Goal: Task Accomplishment & Management: Complete application form

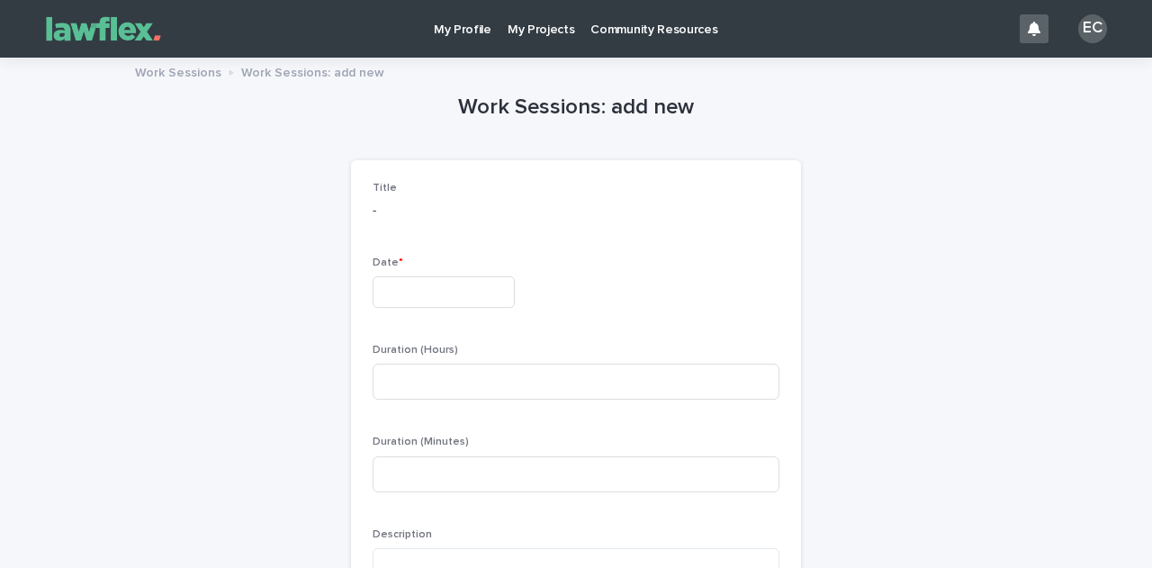
click at [531, 31] on p "My Projects" at bounding box center [540, 19] width 67 height 38
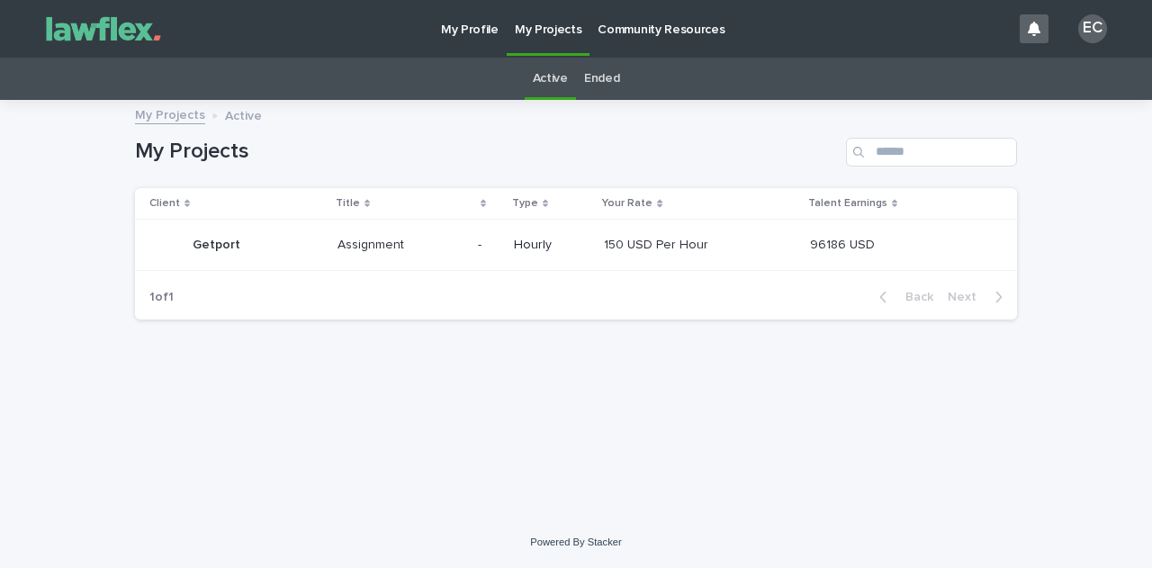
click at [209, 243] on p "Getport" at bounding box center [218, 243] width 51 height 19
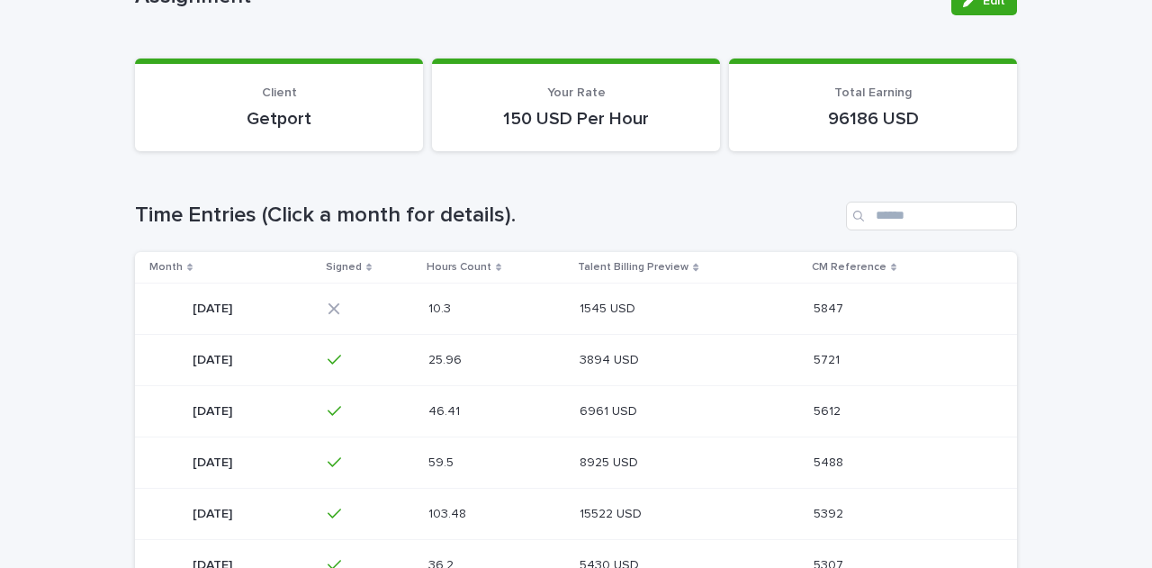
scroll to position [180, 0]
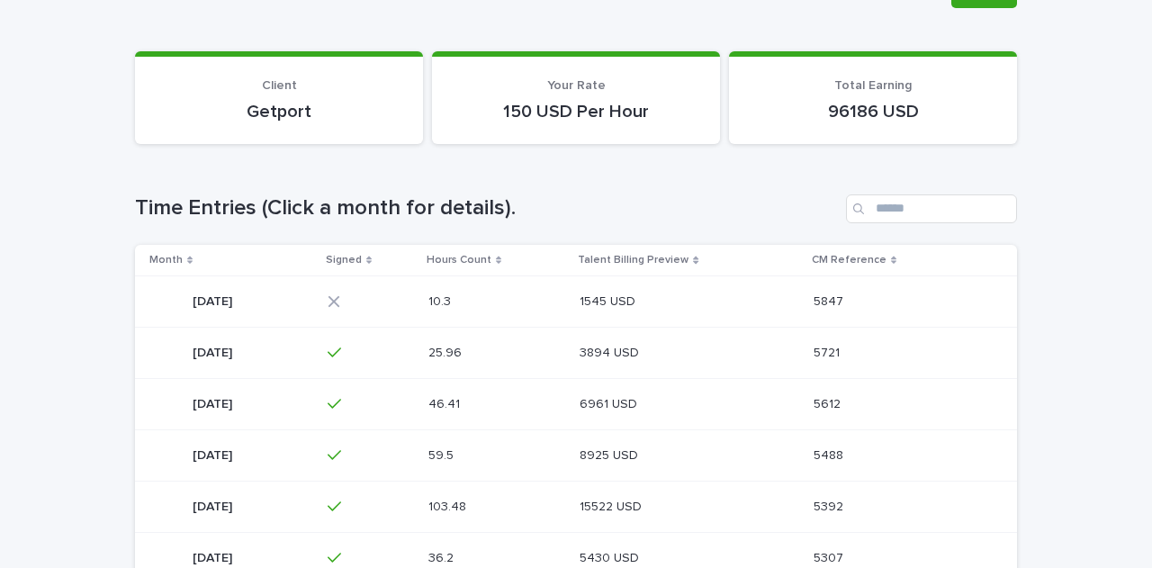
click at [236, 296] on p "[DATE]" at bounding box center [214, 300] width 43 height 19
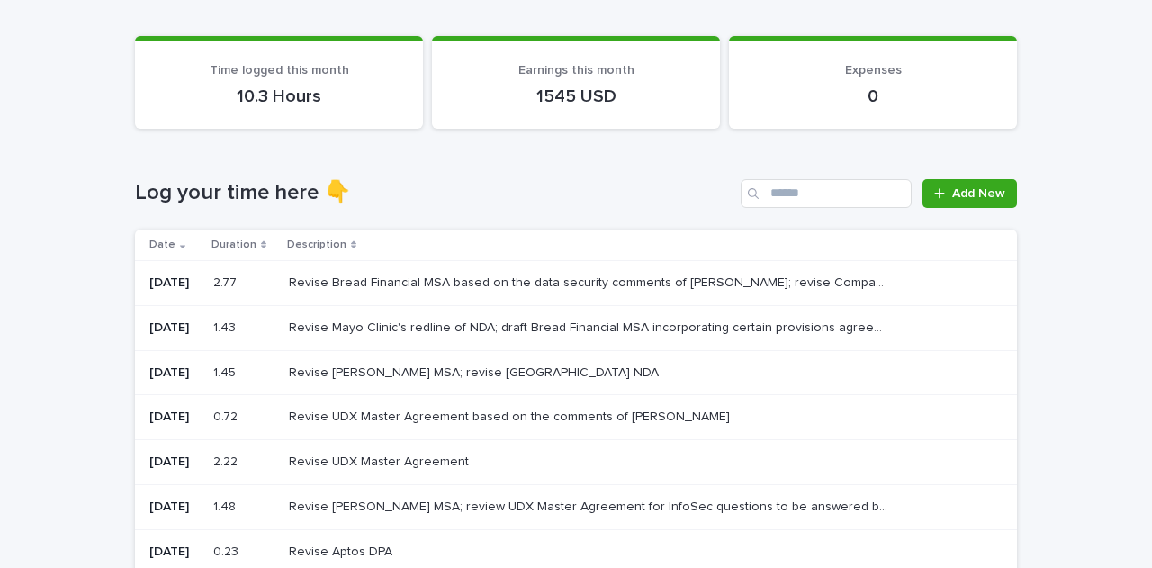
scroll to position [165, 0]
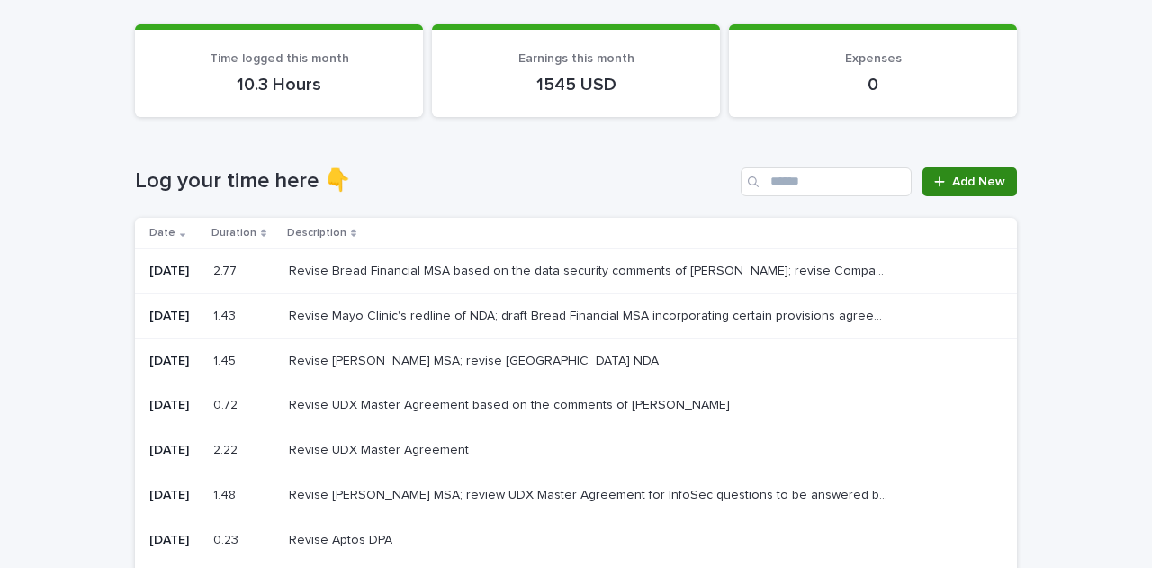
click at [952, 183] on span "Add New" at bounding box center [978, 181] width 53 height 13
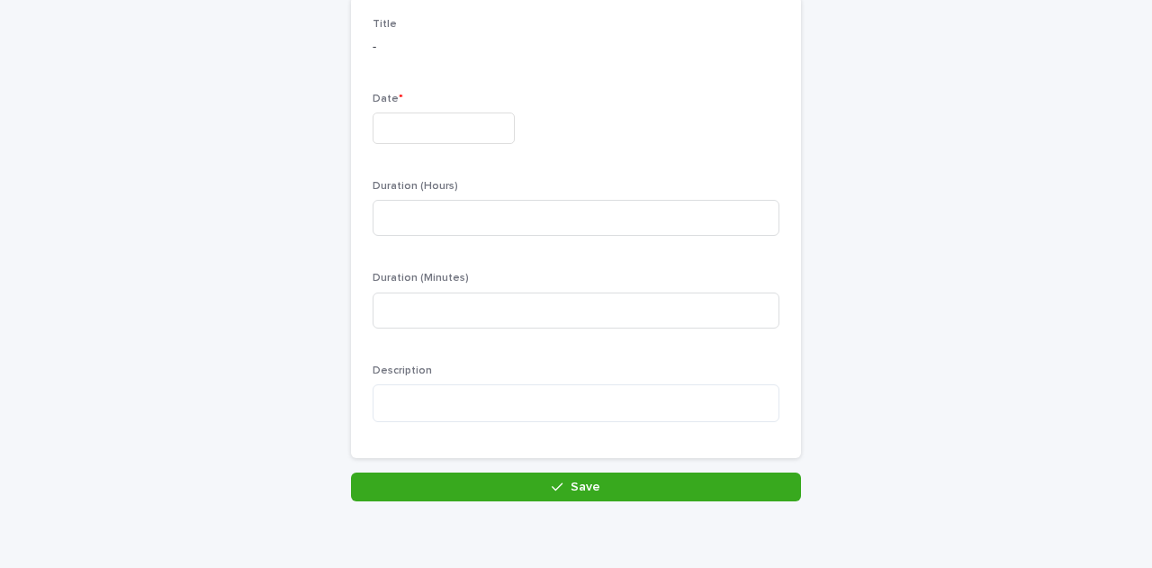
scroll to position [166, 0]
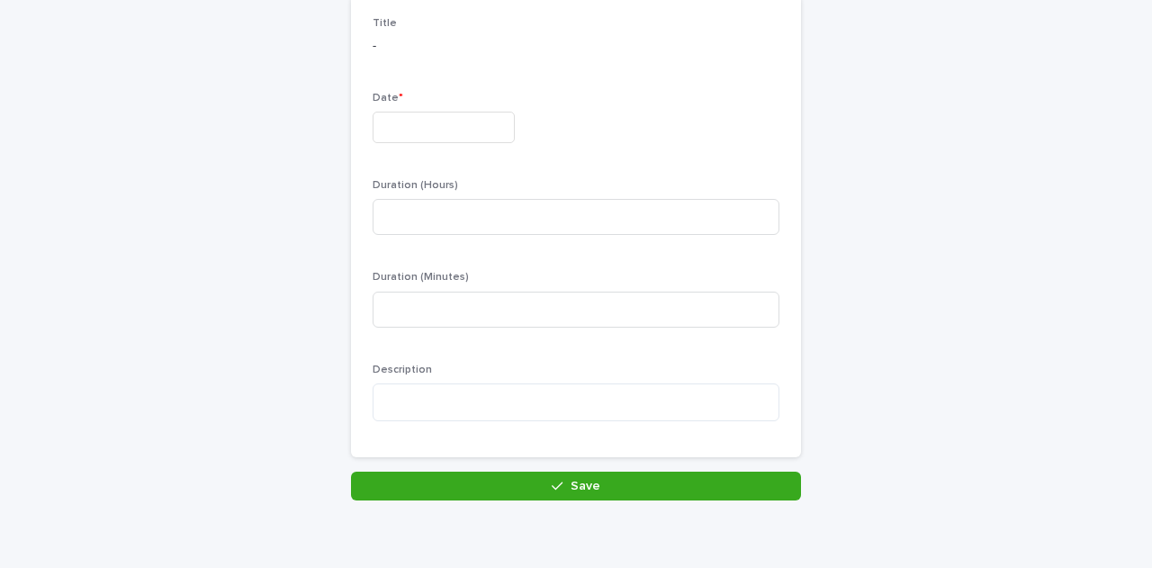
click at [459, 127] on input "text" at bounding box center [443, 127] width 142 height 31
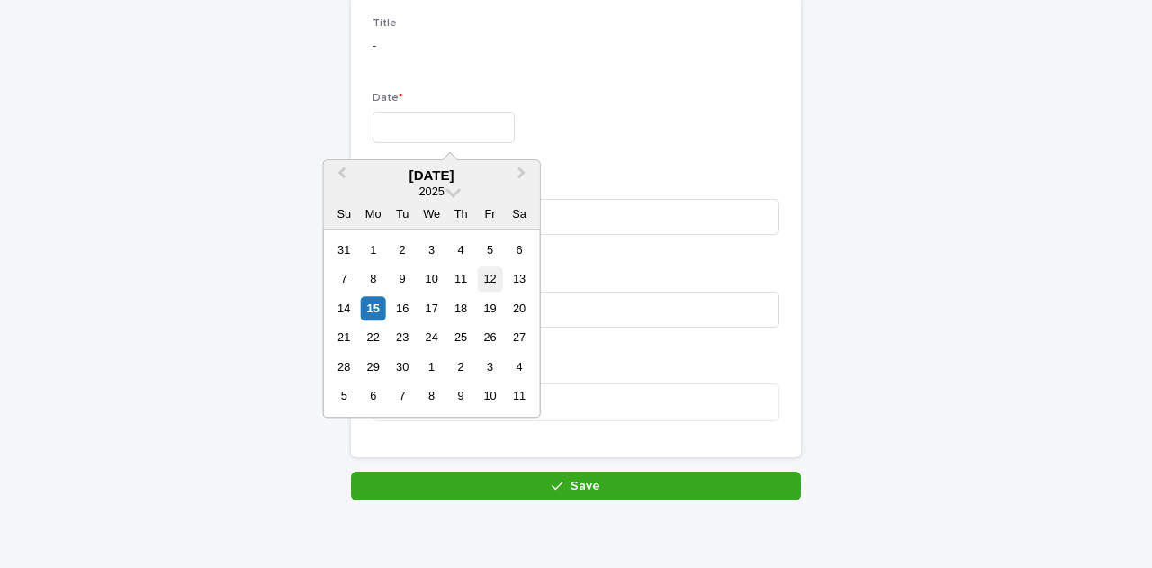
click at [486, 280] on div "12" at bounding box center [490, 279] width 24 height 24
type input "*********"
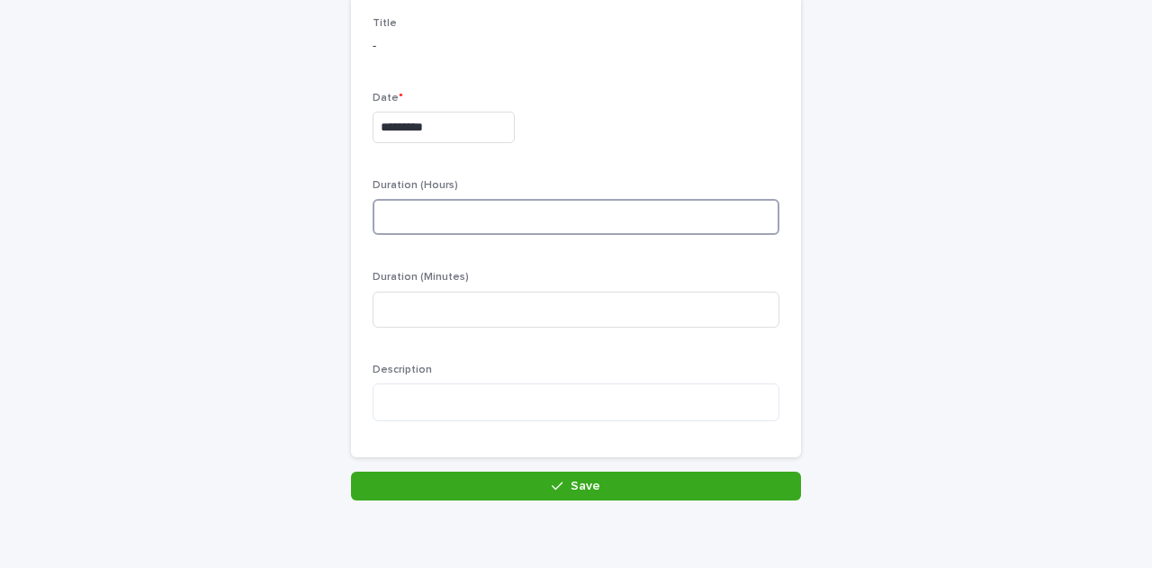
click at [426, 223] on input at bounding box center [575, 217] width 407 height 36
type input "*"
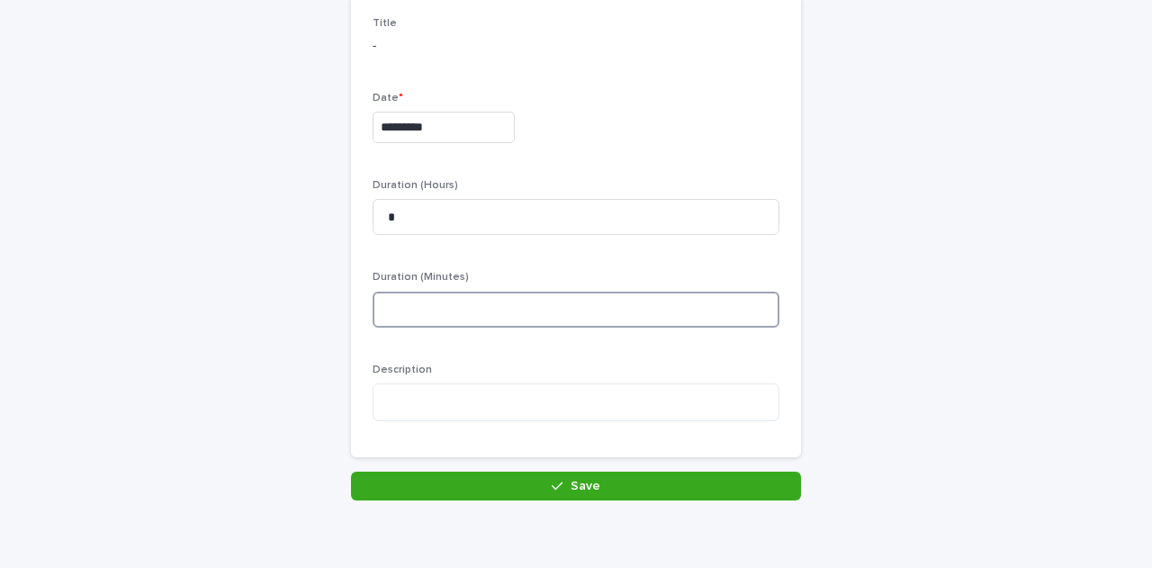
click at [402, 301] on input at bounding box center [575, 310] width 407 height 36
type input "**"
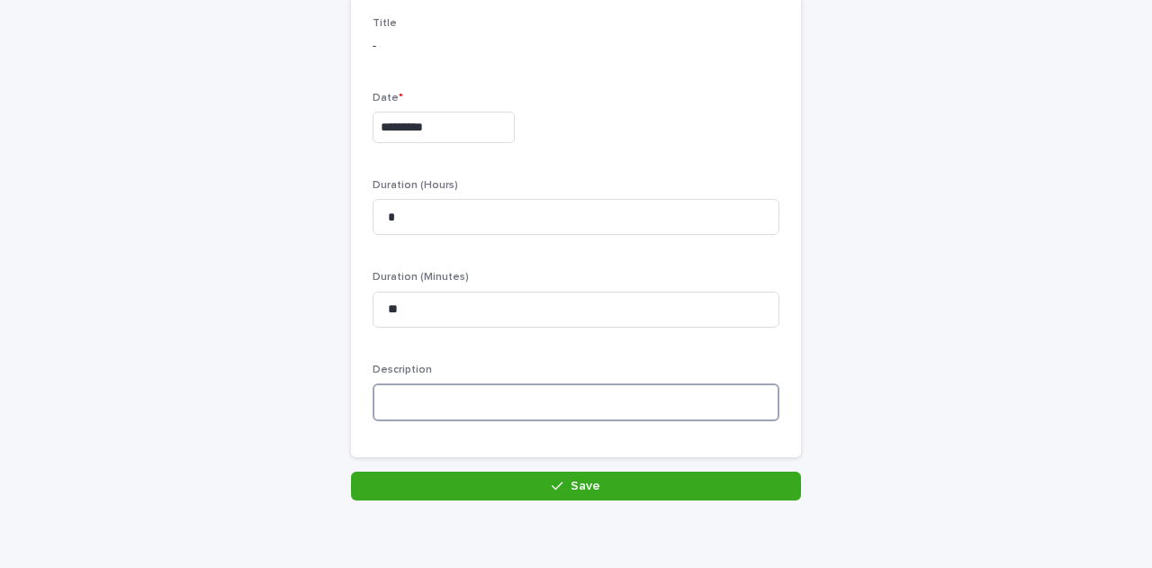
click at [394, 397] on textarea at bounding box center [575, 402] width 407 height 38
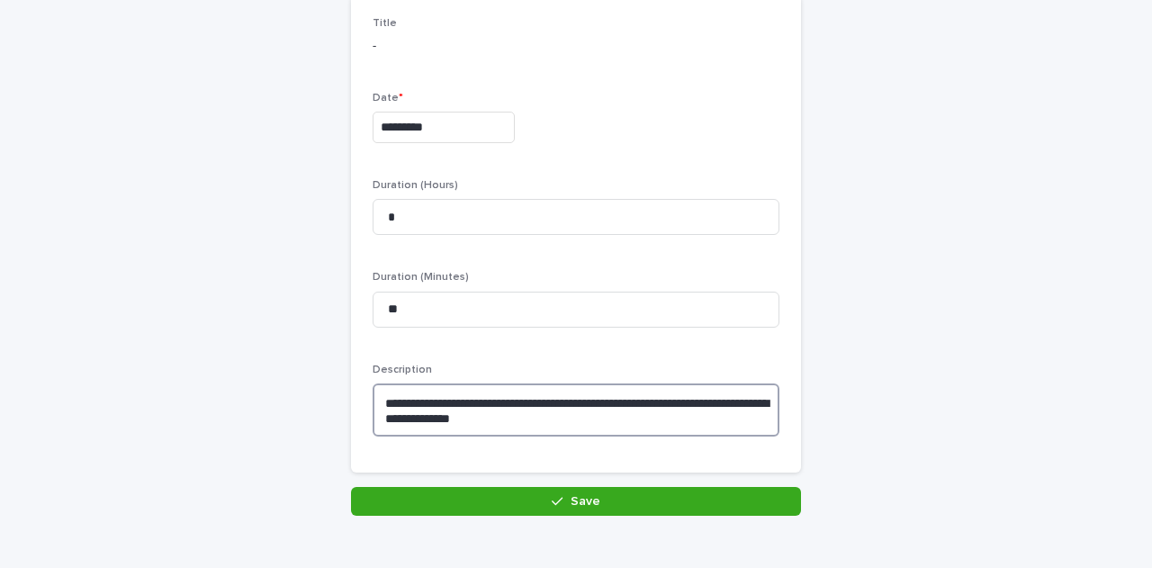
type textarea "**********"
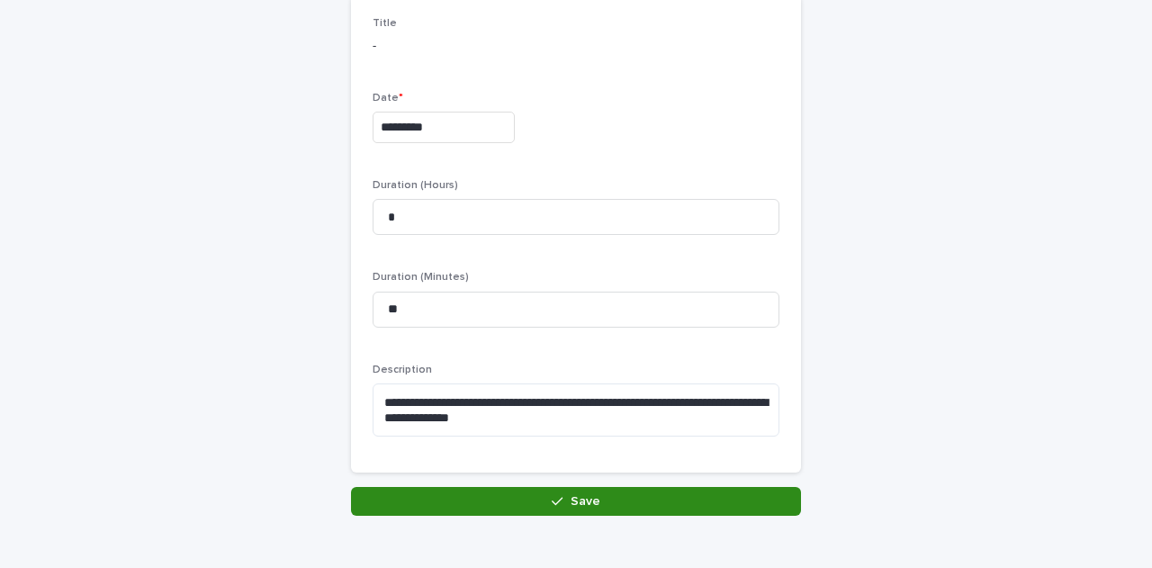
click at [660, 498] on button "Save" at bounding box center [576, 501] width 450 height 29
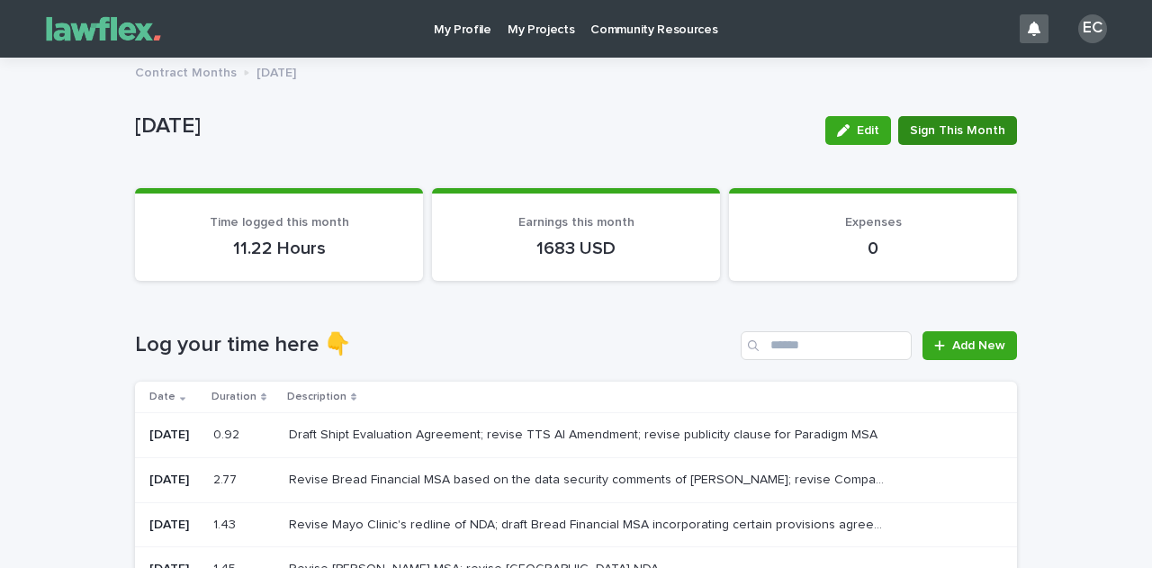
click at [965, 129] on span "Sign This Month" at bounding box center [957, 130] width 95 height 18
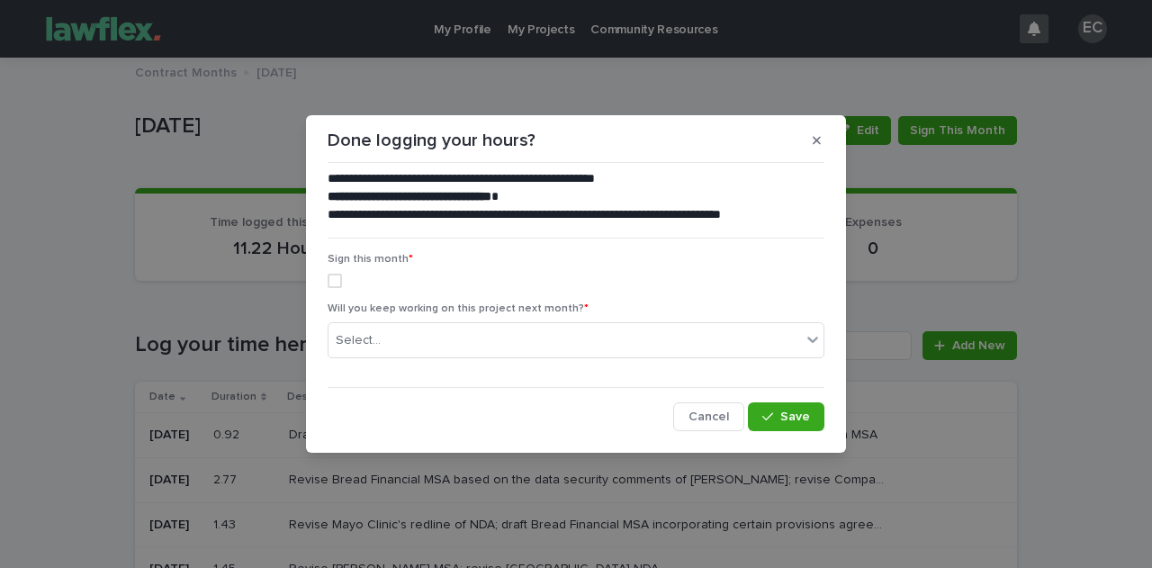
click at [335, 278] on span at bounding box center [335, 281] width 14 height 14
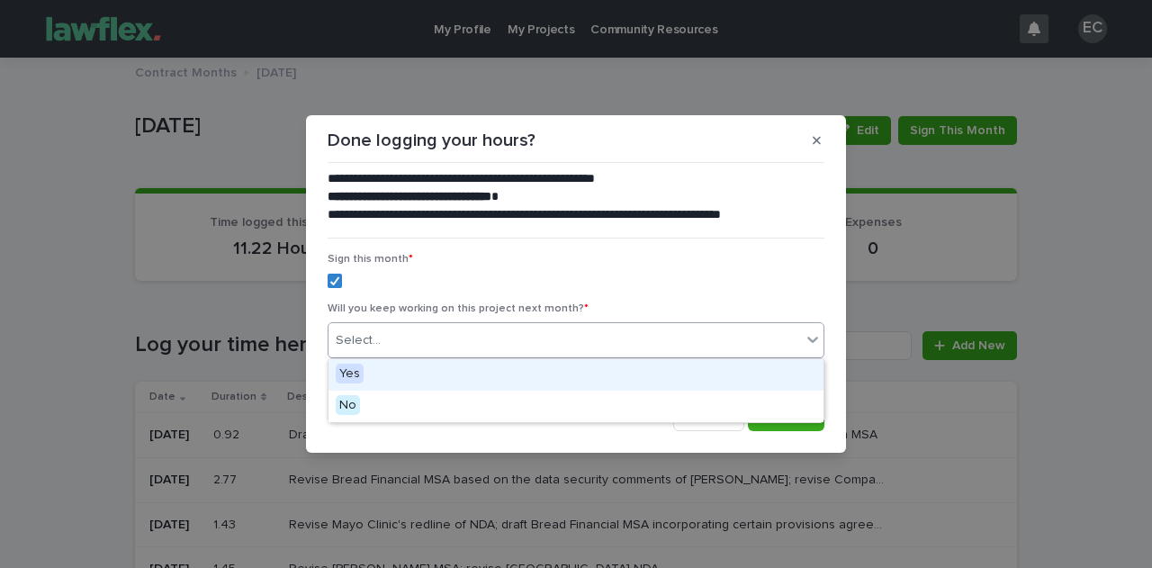
click at [813, 335] on icon at bounding box center [812, 339] width 18 height 18
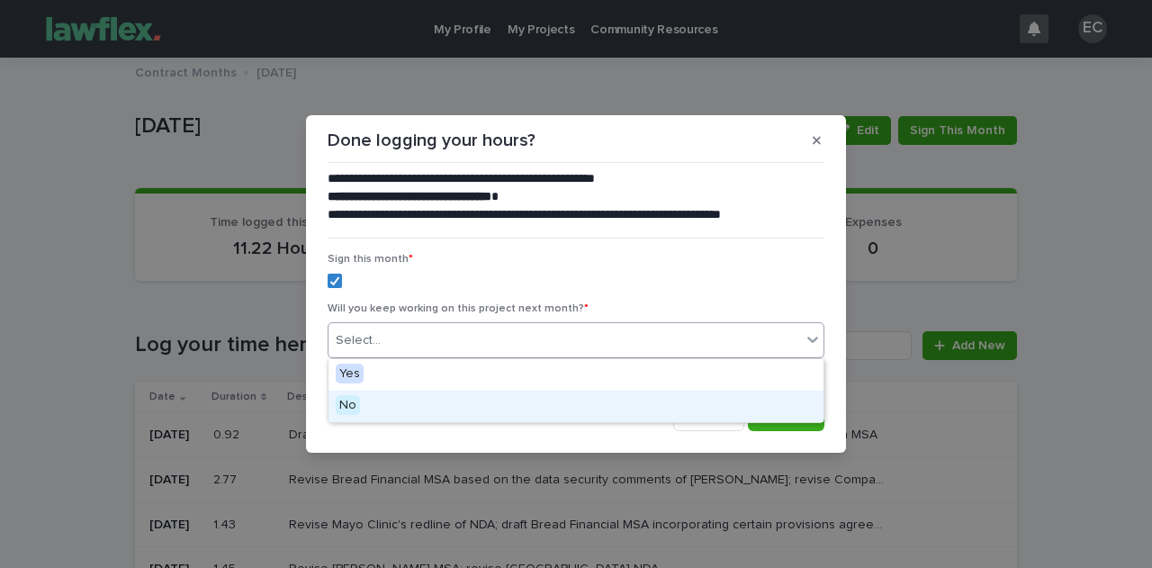
click at [679, 403] on div "No" at bounding box center [575, 405] width 495 height 31
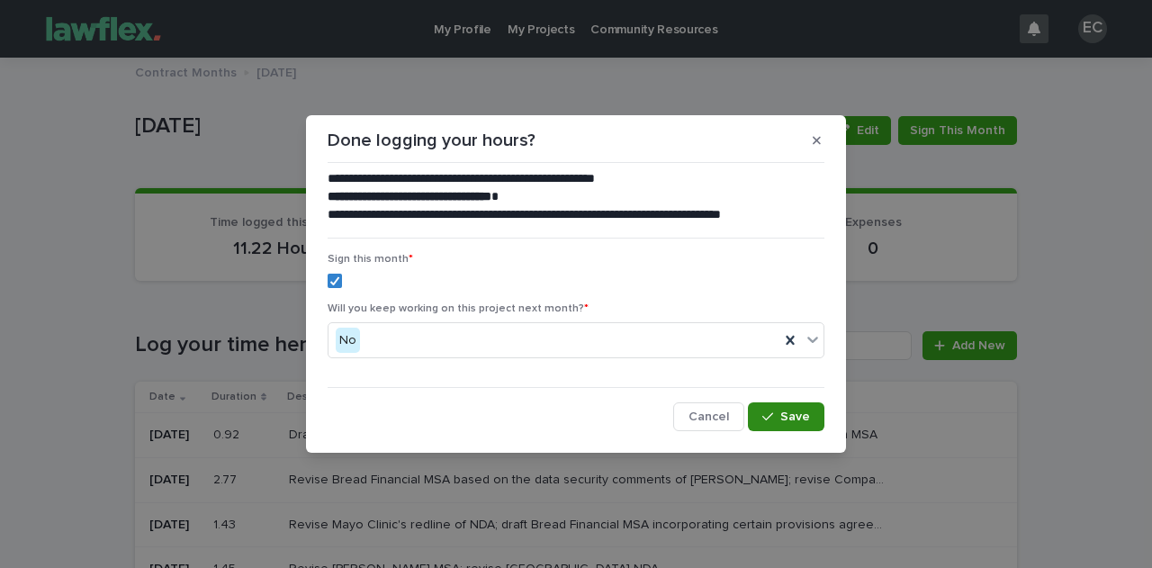
click at [776, 412] on div "button" at bounding box center [771, 416] width 18 height 13
